Goal: Task Accomplishment & Management: Manage account settings

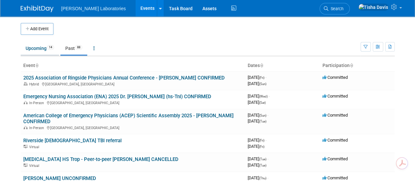
click at [32, 47] on link "Upcoming 14" at bounding box center [40, 48] width 38 height 12
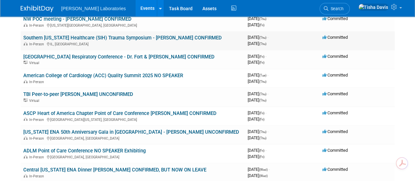
scroll to position [60, 0]
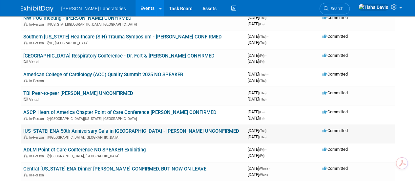
click at [113, 130] on link "[US_STATE] ENA 50th Anniversary Gala in [GEOGRAPHIC_DATA] - [PERSON_NAME] UNCON…" at bounding box center [131, 131] width 216 height 6
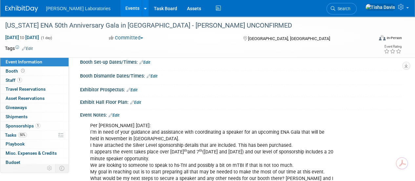
scroll to position [81, 0]
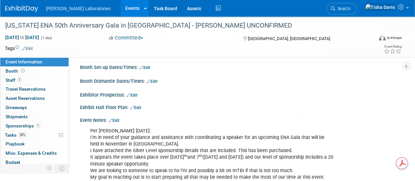
click at [119, 118] on link "Edit" at bounding box center [114, 120] width 11 height 5
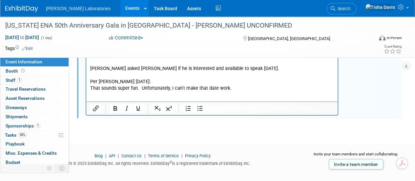
scroll to position [1171, 0]
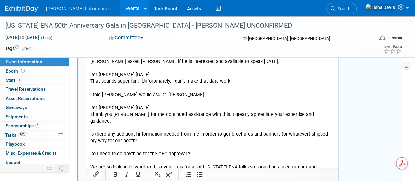
click at [216, 164] on p "We are so looking forward to this event. It is for all of California ENA folks …" at bounding box center [212, 170] width 244 height 13
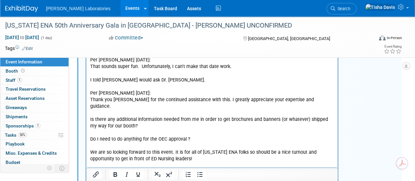
scroll to position [1198, 0]
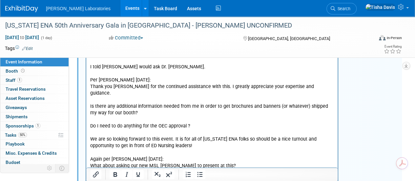
drag, startPoint x: 164, startPoint y: 1055, endPoint x: 399, endPoint y: 80, distance: 1003.0
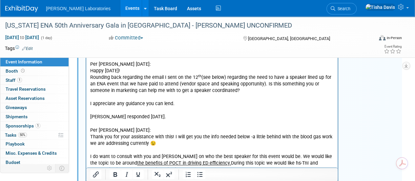
scroll to position [82, 0]
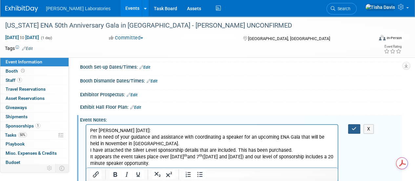
click at [355, 126] on icon "button" at bounding box center [353, 128] width 5 height 5
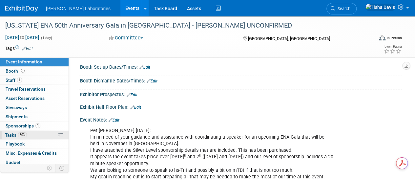
click at [14, 133] on span "Tasks 50%" at bounding box center [16, 134] width 22 height 5
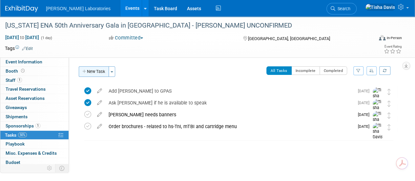
click at [101, 70] on button "New Task" at bounding box center [94, 71] width 30 height 10
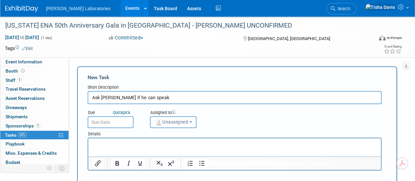
type input "Ask Bobby if he can speak"
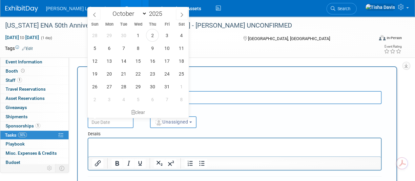
click at [112, 123] on input "text" at bounding box center [111, 122] width 46 height 12
click at [152, 33] on span "2" at bounding box center [152, 35] width 13 height 13
type input "Oct 2, 2025"
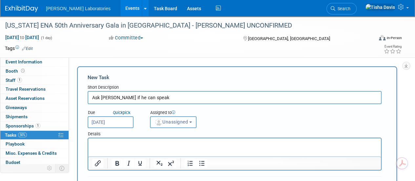
click at [192, 124] on button "Unassigned" at bounding box center [173, 122] width 47 height 12
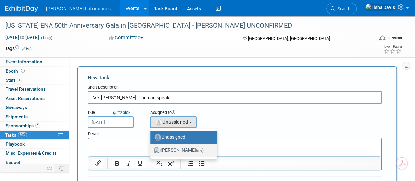
click at [178, 148] on label "Tisha Davis (me)" at bounding box center [181, 150] width 57 height 10
click at [151, 148] on input "Tisha Davis (me)" at bounding box center [149, 149] width 4 height 4
select select "2770856e-d6b1-4121-bfe1-202d7e478624"
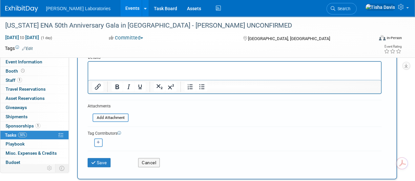
scroll to position [80, 0]
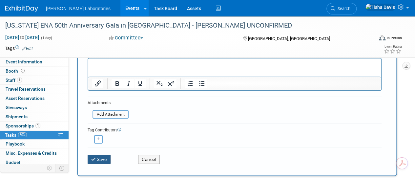
click at [102, 155] on button "Save" at bounding box center [99, 158] width 23 height 9
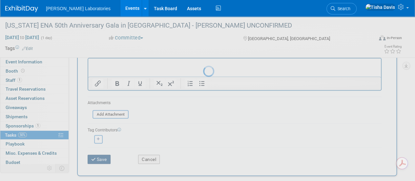
scroll to position [25, 0]
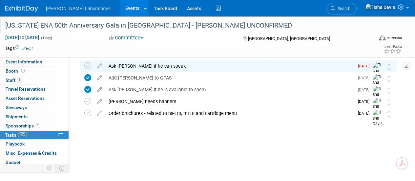
click at [169, 25] on div "[US_STATE] ENA 50th Anniversary Gala in [GEOGRAPHIC_DATA] - [PERSON_NAME] UNCON…" at bounding box center [185, 26] width 365 height 12
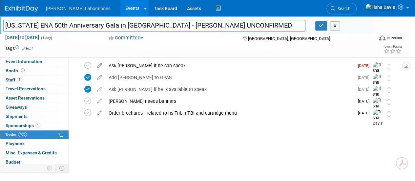
click at [157, 25] on input "[US_STATE] ENA 50th Anniversary Gala in [GEOGRAPHIC_DATA] - [PERSON_NAME] UNCON…" at bounding box center [154, 25] width 302 height 11
type input "California ENA 50th Anniversary Gala in San Diego - Bobby UNCONFIRMED"
click at [323, 27] on icon "button" at bounding box center [321, 26] width 5 height 4
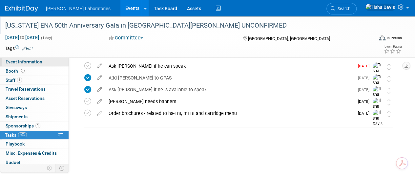
click at [48, 61] on link "Event Information" at bounding box center [34, 61] width 68 height 9
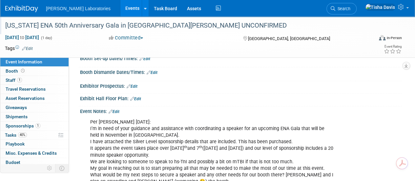
scroll to position [88, 0]
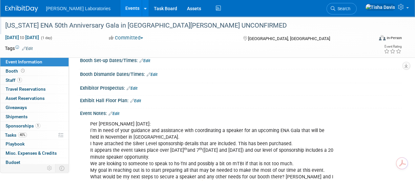
click at [119, 111] on link "Edit" at bounding box center [114, 113] width 11 height 5
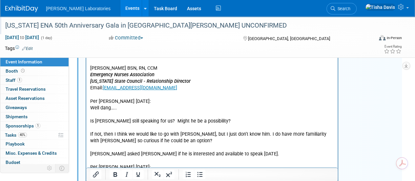
scroll to position [1084, 0]
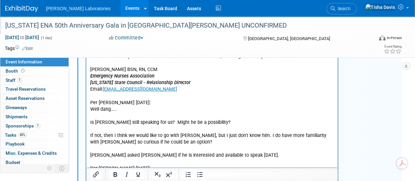
click at [241, 136] on p "This will help the HCP in making a decision. It looks like you already paid for…" at bounding box center [212, 69] width 244 height 467
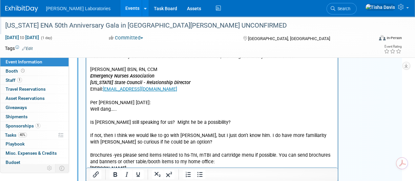
scroll to position [1093, 0]
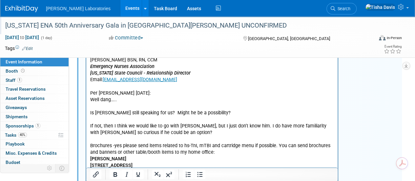
drag, startPoint x: 154, startPoint y: 1013, endPoint x: 355, endPoint y: 138, distance: 898.2
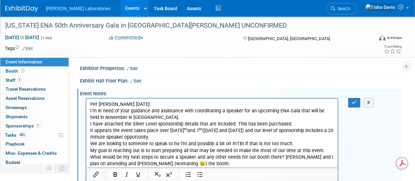
scroll to position [109, 0]
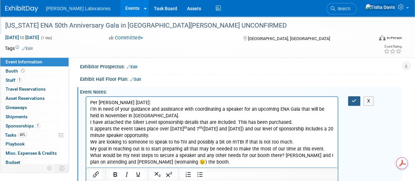
click at [352, 98] on icon "button" at bounding box center [353, 100] width 5 height 5
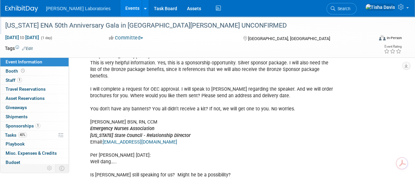
scroll to position [1037, 0]
